Goal: Check status

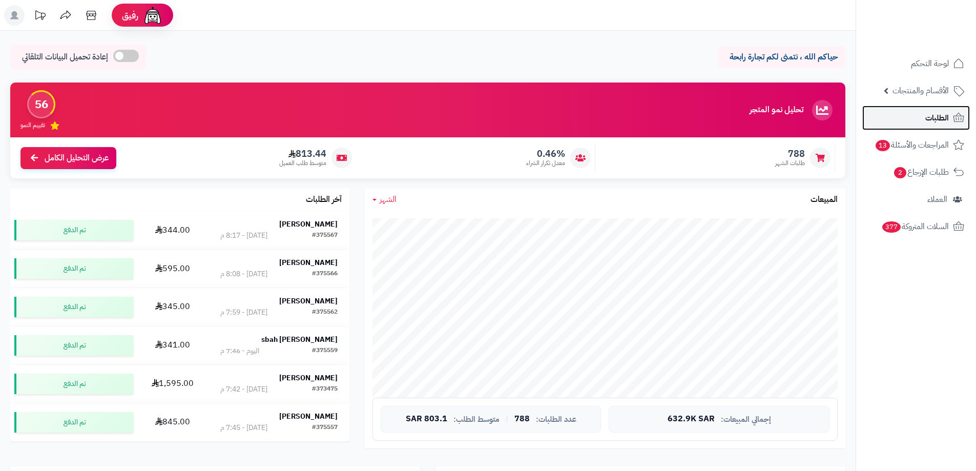
click at [950, 115] on link "الطلبات" at bounding box center [916, 118] width 108 height 25
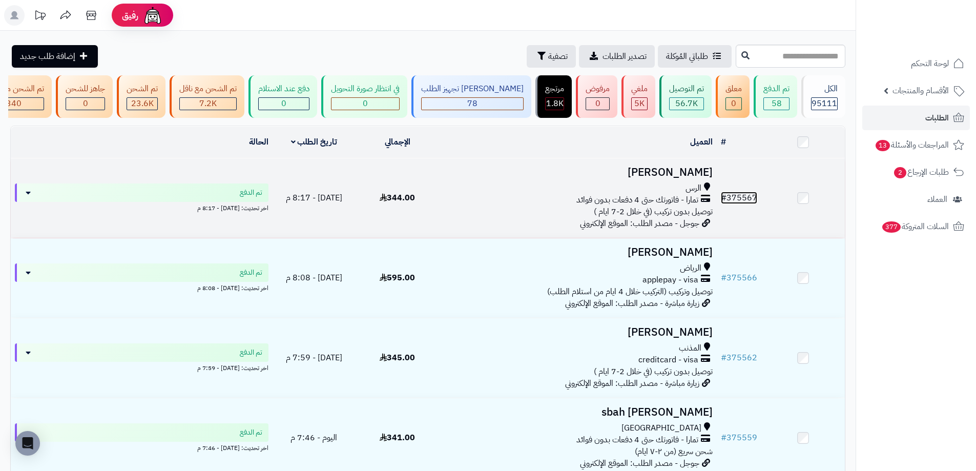
click at [751, 200] on link "# 375567" at bounding box center [739, 198] width 36 height 12
